Goal: Task Accomplishment & Management: Use online tool/utility

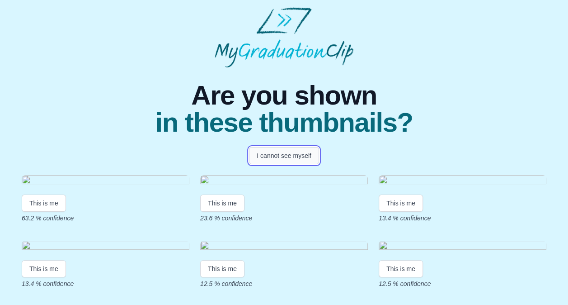
click at [285, 155] on button "I cannot see myself" at bounding box center [284, 155] width 70 height 17
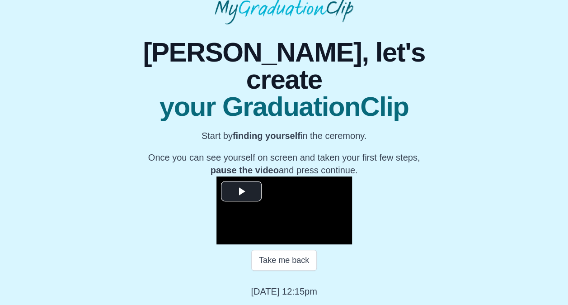
scroll to position [108, 0]
click at [241, 191] on span "Video Player" at bounding box center [241, 191] width 0 height 0
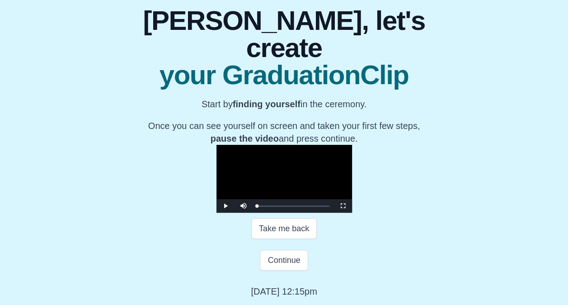
click at [278, 202] on video "Video Player" at bounding box center [285, 179] width 136 height 68
click at [371, 207] on div "0:40:16" at bounding box center [371, 206] width 0 height 2
click at [397, 207] on div "0:49:23" at bounding box center [397, 206] width 0 height 2
click at [334, 212] on div "Loaded : 0% 0:58:20 0:58:20 Progress : 0%" at bounding box center [293, 206] width 81 height 14
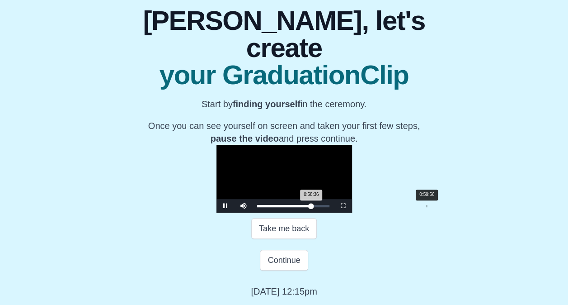
click at [334, 212] on div "Loaded : 0% 0:59:56 0:58:36 Progress : 0%" at bounding box center [293, 206] width 81 height 14
click at [326, 212] on div "Loaded : 0% 0:50:30 0:50:40 Progress : 0%" at bounding box center [293, 206] width 81 height 14
click at [330, 212] on div "Loaded : 0% 0:52:15 0:52:15 Progress : 0%" at bounding box center [293, 206] width 81 height 14
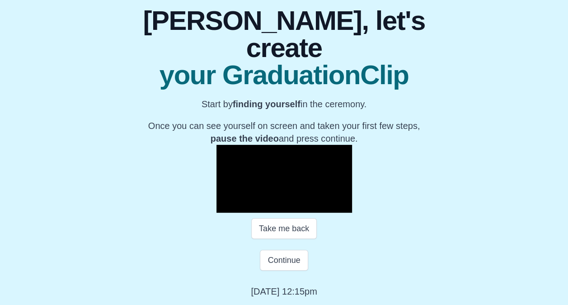
click at [226, 206] on span "Video Player" at bounding box center [226, 206] width 0 height 0
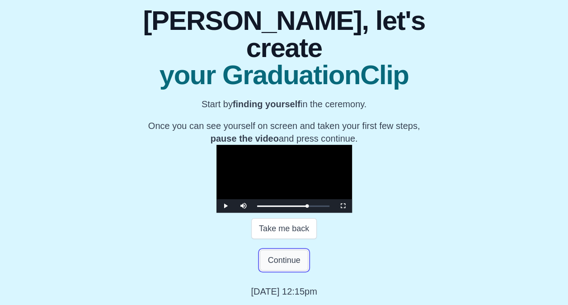
click at [289, 267] on button "Continue" at bounding box center [284, 260] width 48 height 21
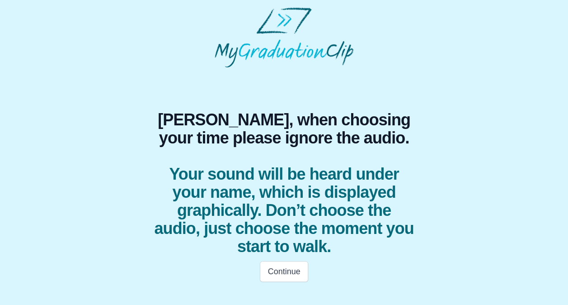
scroll to position [0, 0]
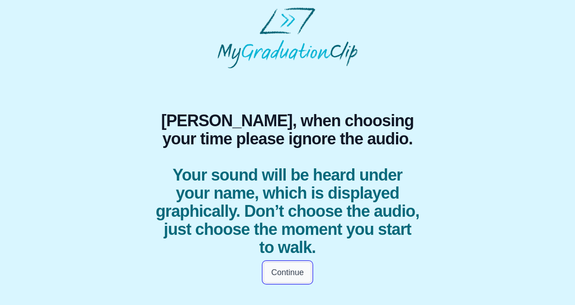
click at [287, 274] on button "Continue" at bounding box center [288, 272] width 48 height 21
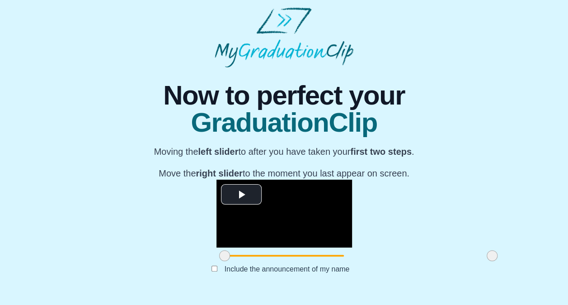
scroll to position [80, 0]
drag, startPoint x: 150, startPoint y: 270, endPoint x: 184, endPoint y: 280, distance: 35.8
click at [184, 280] on div "**********" at bounding box center [284, 179] width 284 height 224
drag, startPoint x: 417, startPoint y: 272, endPoint x: 318, endPoint y: 266, distance: 98.8
click at [388, 261] on span at bounding box center [393, 255] width 11 height 11
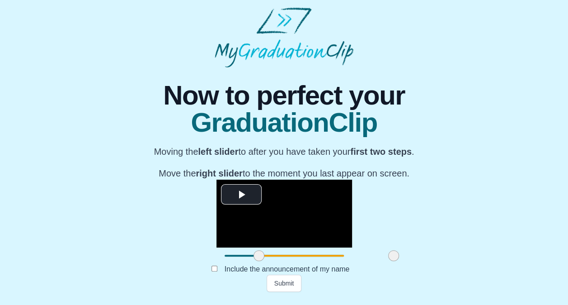
scroll to position [86, 0]
click at [291, 292] on button "Submit" at bounding box center [284, 282] width 35 height 17
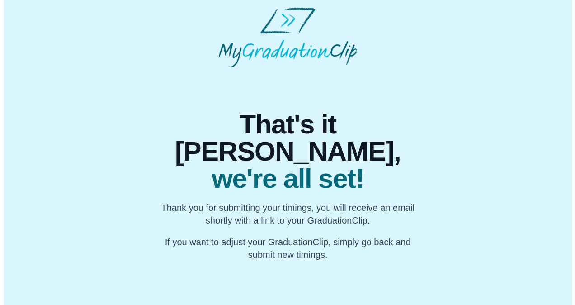
scroll to position [0, 0]
